Goal: Transaction & Acquisition: Purchase product/service

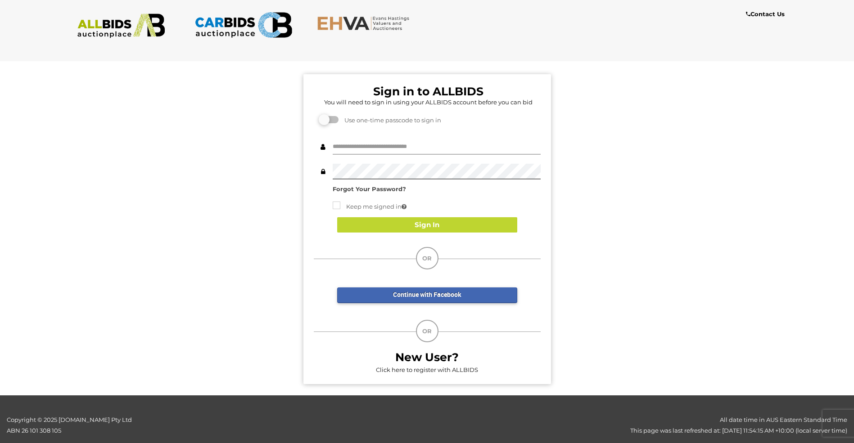
click at [348, 148] on input "text" at bounding box center [437, 147] width 208 height 16
type input "**********"
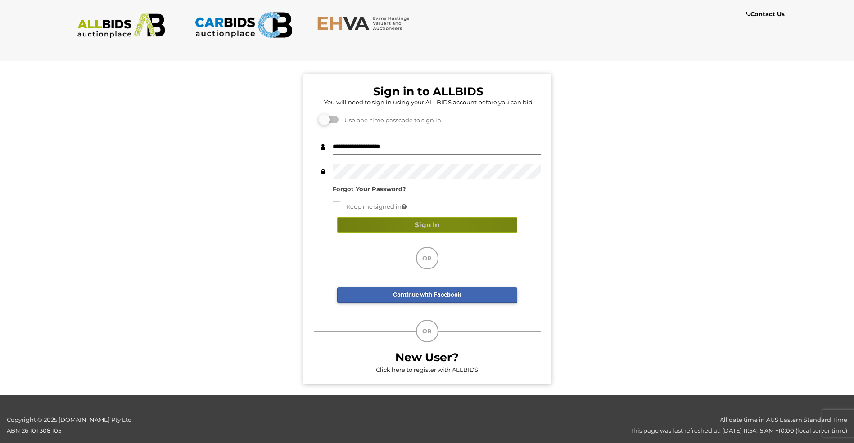
click at [448, 224] on button "Sign In" at bounding box center [427, 225] width 180 height 16
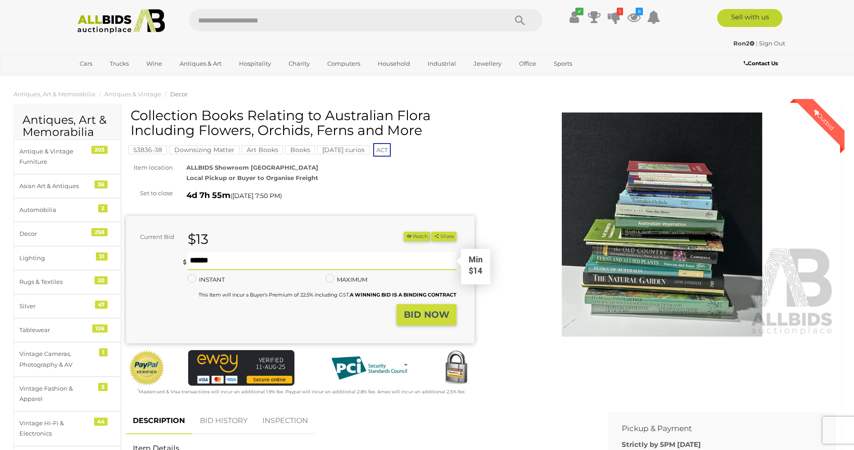
click at [193, 263] on input "text" at bounding box center [322, 261] width 268 height 18
type input "**"
click at [435, 308] on button "BID NOW" at bounding box center [426, 314] width 60 height 21
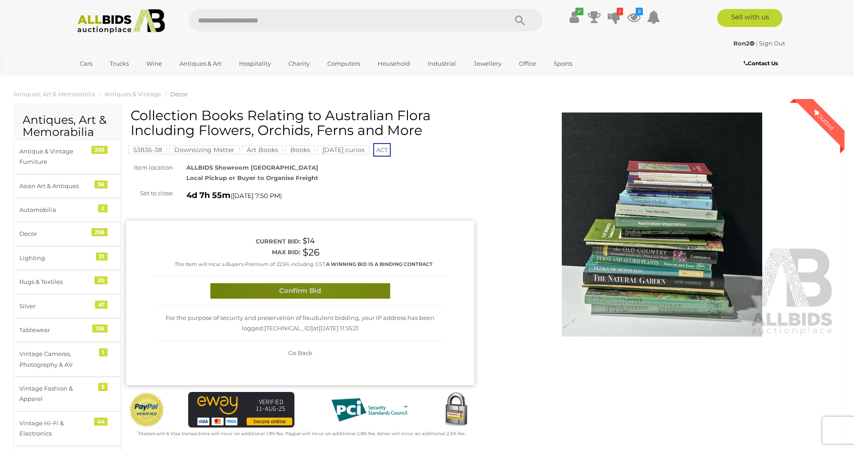
click at [316, 286] on button "Confirm Bid" at bounding box center [300, 291] width 180 height 16
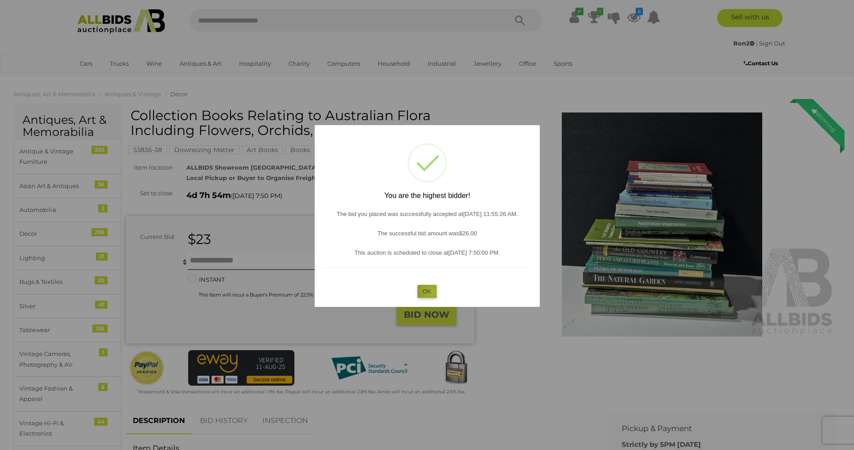
click at [432, 291] on button "OK" at bounding box center [426, 291] width 19 height 13
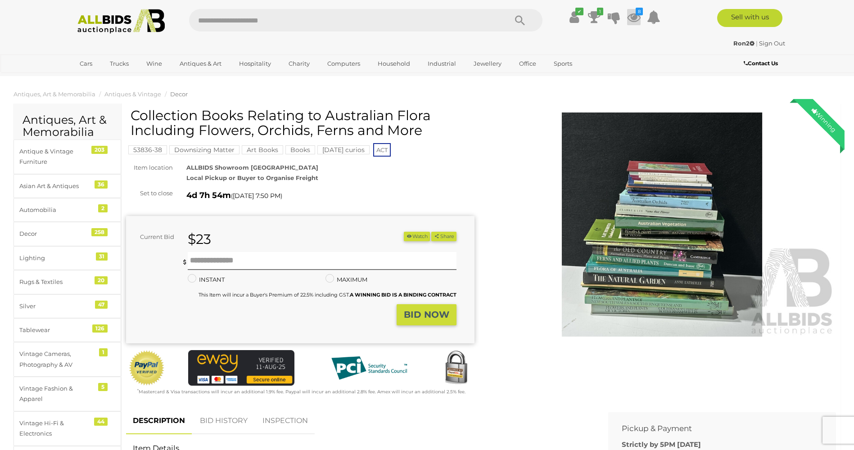
click at [636, 18] on icon at bounding box center [633, 17] width 13 height 16
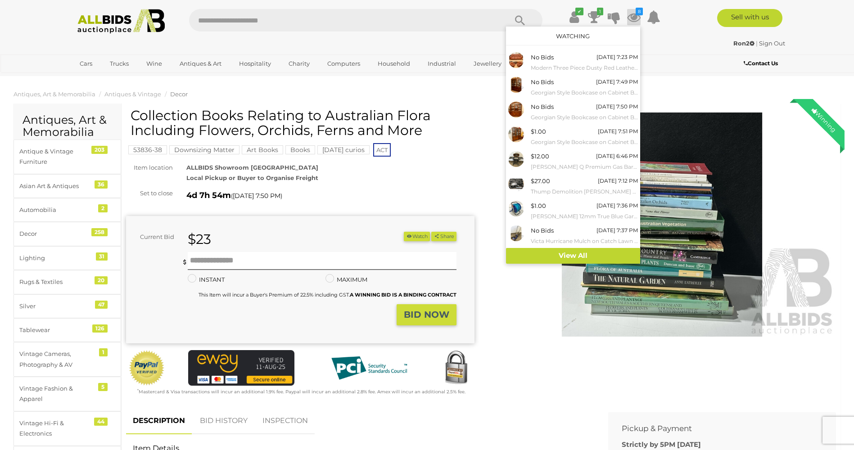
click at [94, 20] on img at bounding box center [121, 21] width 98 height 25
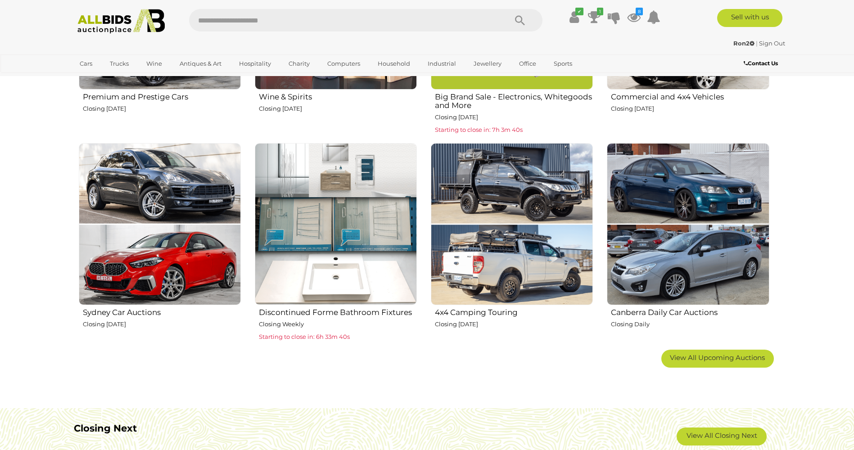
scroll to position [495, 0]
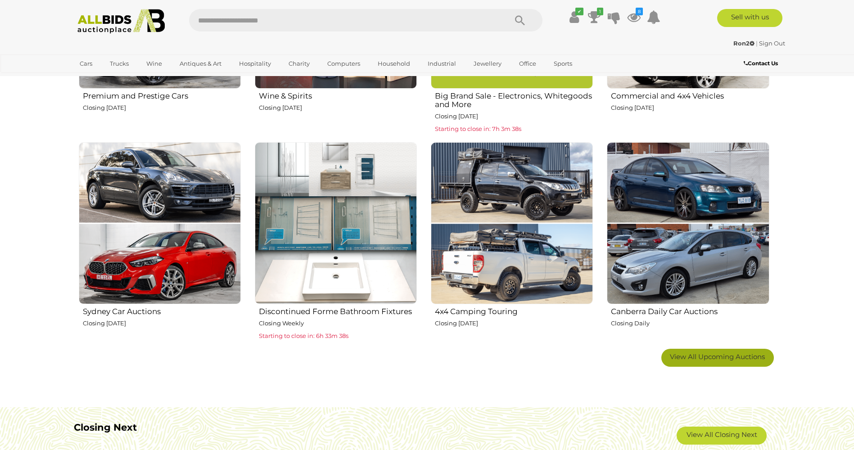
click at [726, 357] on span "View All Upcoming Auctions" at bounding box center [717, 356] width 95 height 9
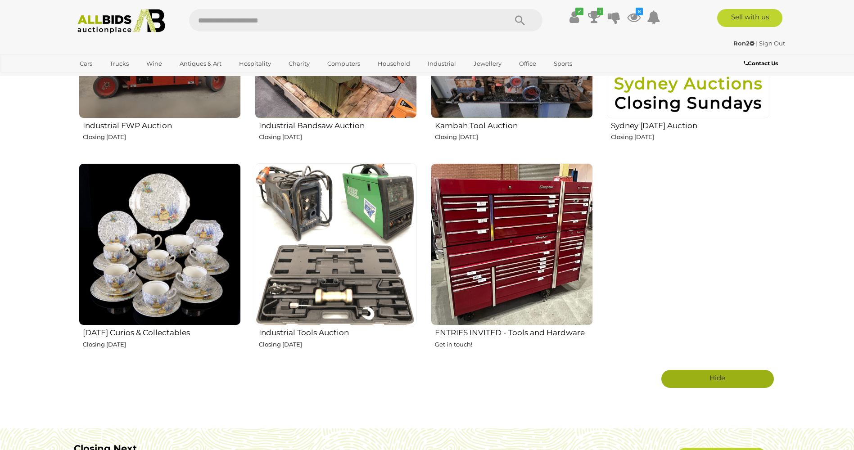
scroll to position [1575, 0]
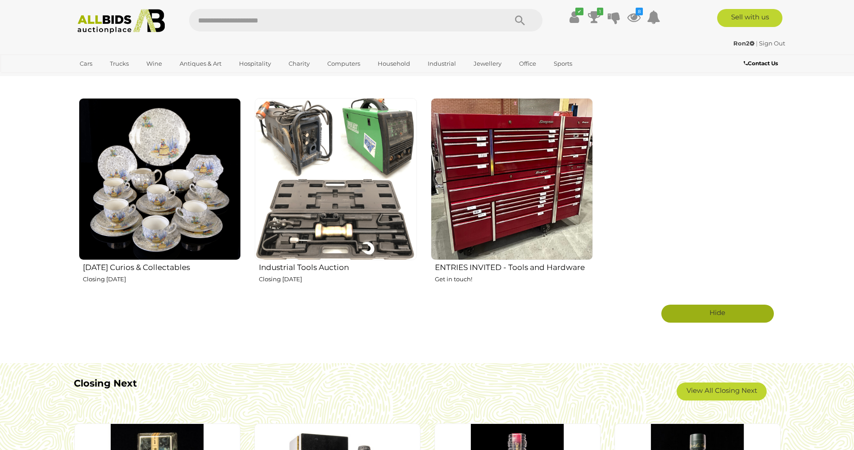
click at [167, 189] on img at bounding box center [160, 179] width 162 height 162
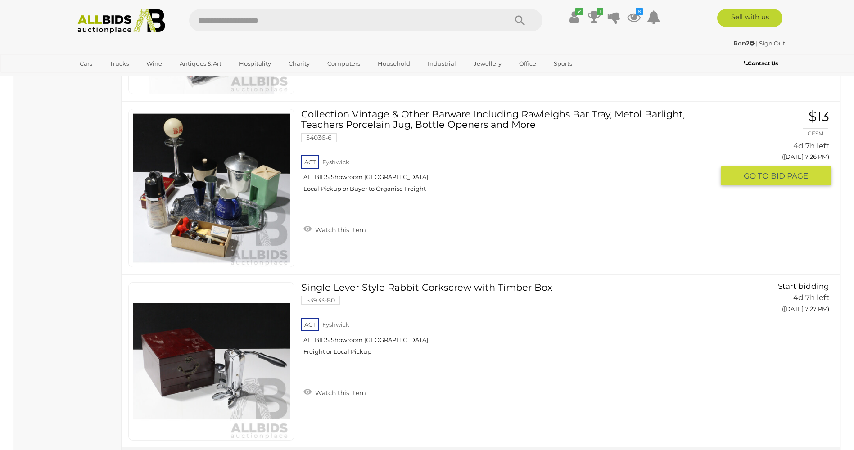
scroll to position [8415, 0]
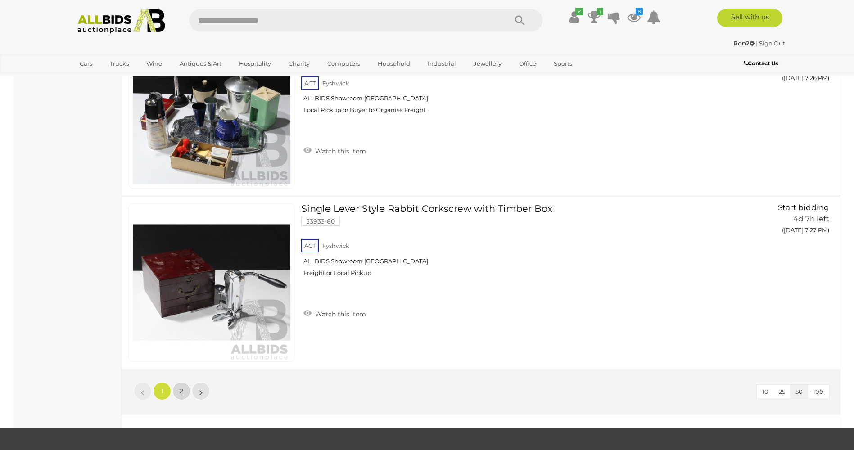
click at [179, 390] on link "2" at bounding box center [181, 391] width 18 height 18
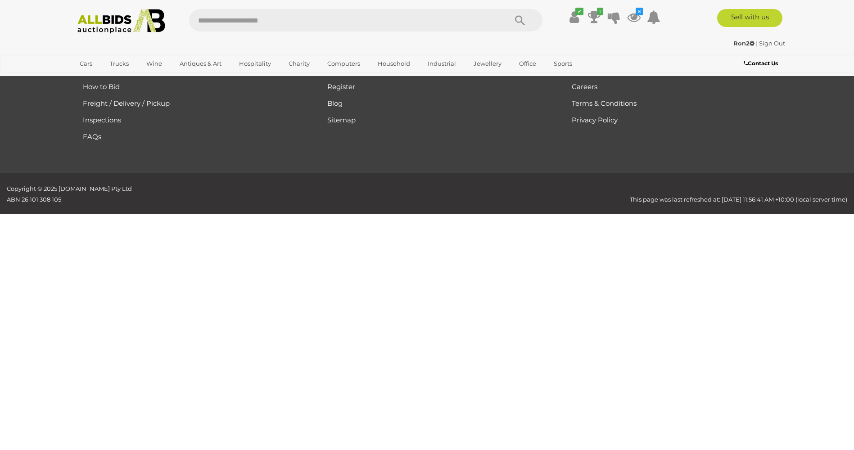
scroll to position [31, 0]
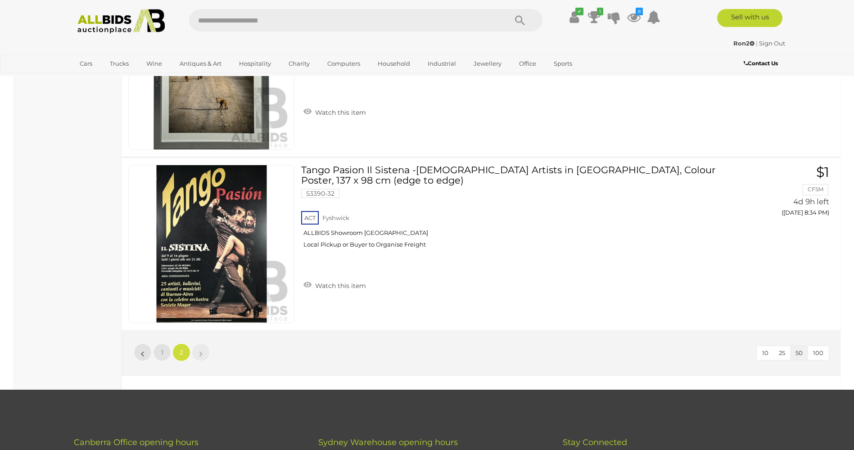
scroll to position [7264, 0]
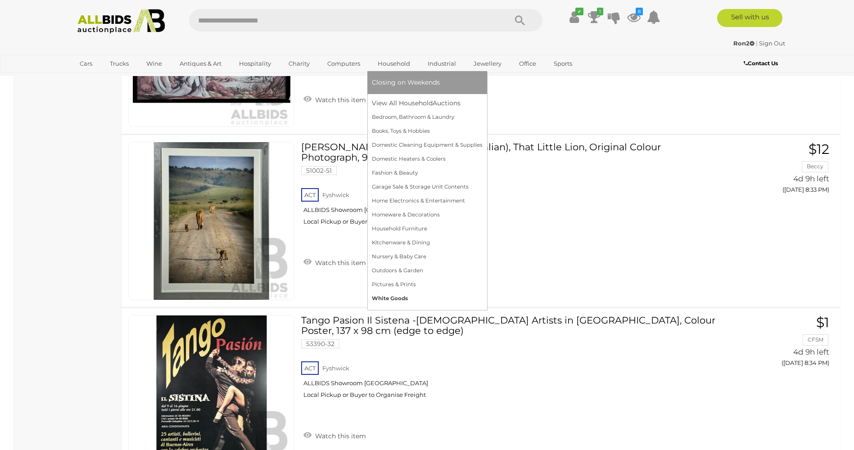
click at [390, 299] on link "White Goods" at bounding box center [427, 299] width 111 height 14
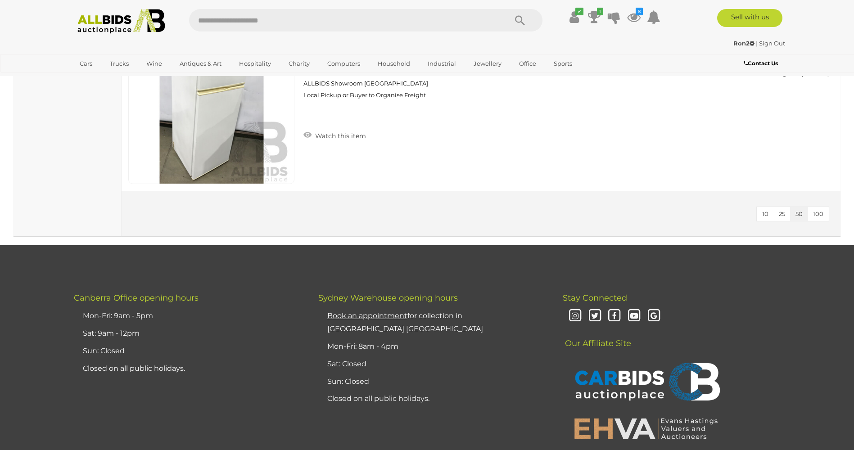
scroll to position [2565, 0]
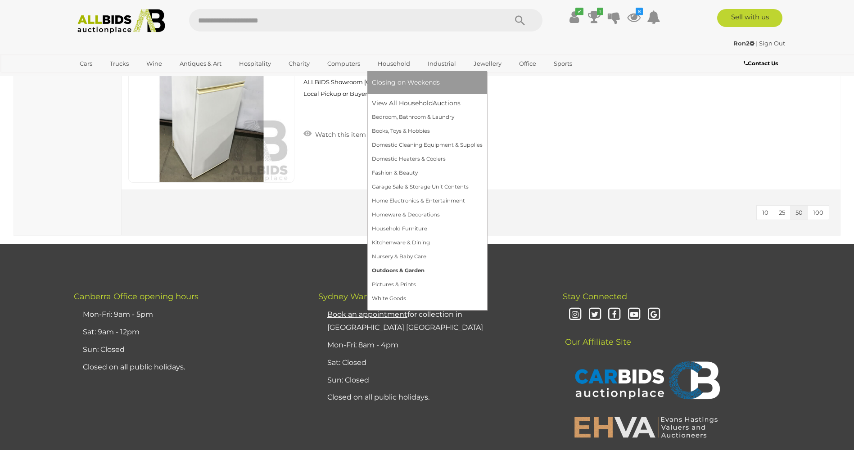
click at [403, 270] on link "Outdoors & Garden" at bounding box center [427, 271] width 111 height 14
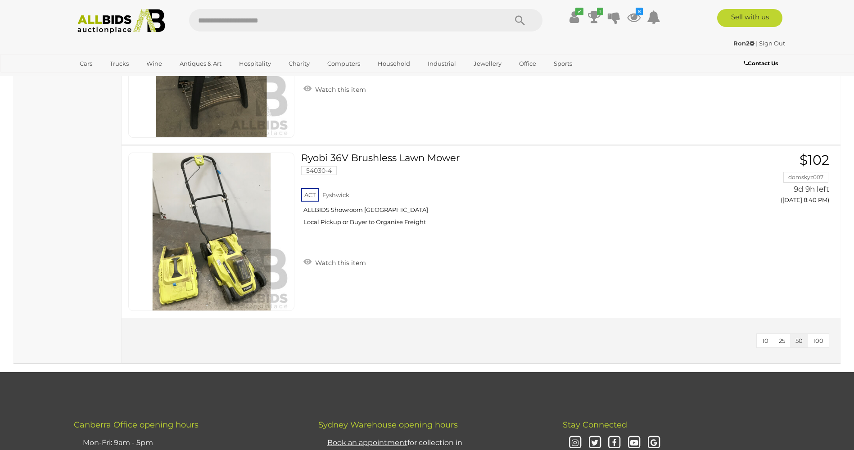
scroll to position [2790, 0]
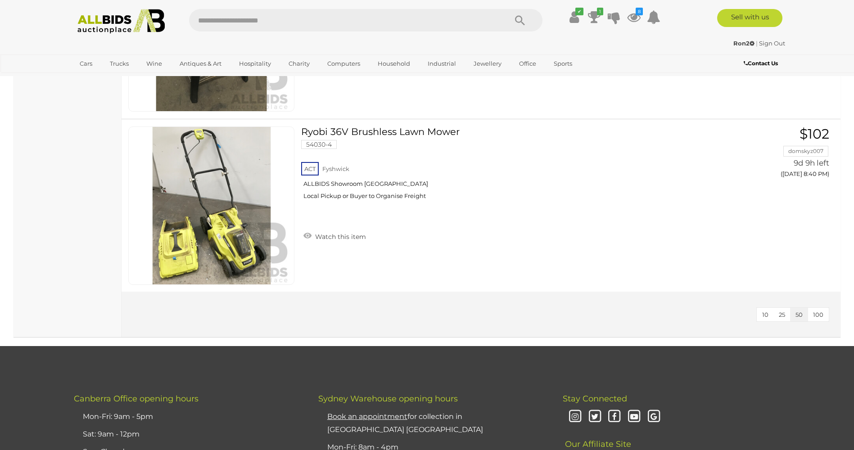
click at [770, 43] on link "Sign Out" at bounding box center [772, 43] width 26 height 7
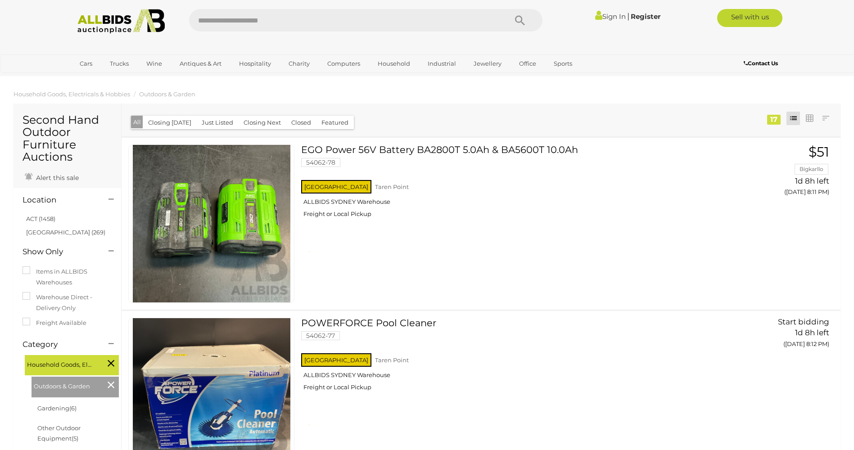
scroll to position [1823, 0]
